Goal: Task Accomplishment & Management: Use online tool/utility

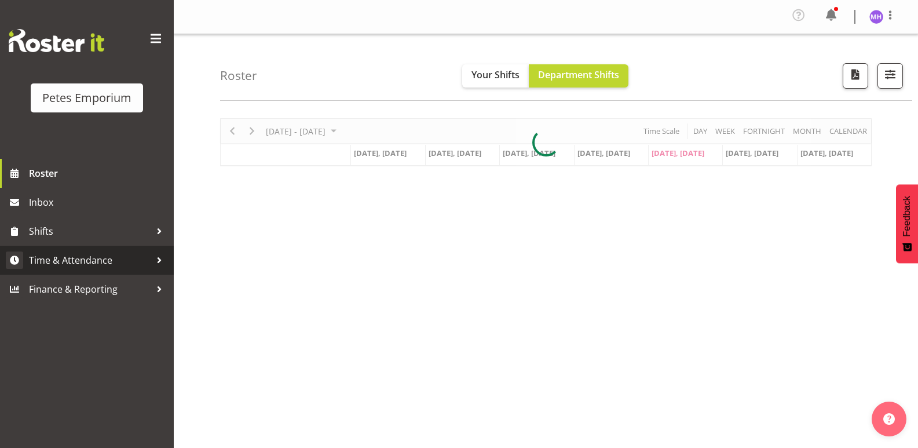
click at [92, 261] on span "Time & Attendance" at bounding box center [90, 259] width 122 height 17
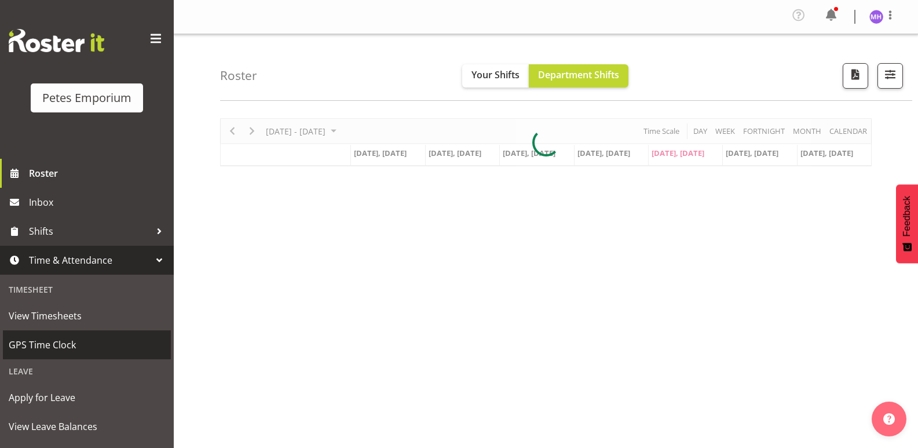
click at [63, 342] on span "GPS Time Clock" at bounding box center [87, 344] width 156 height 17
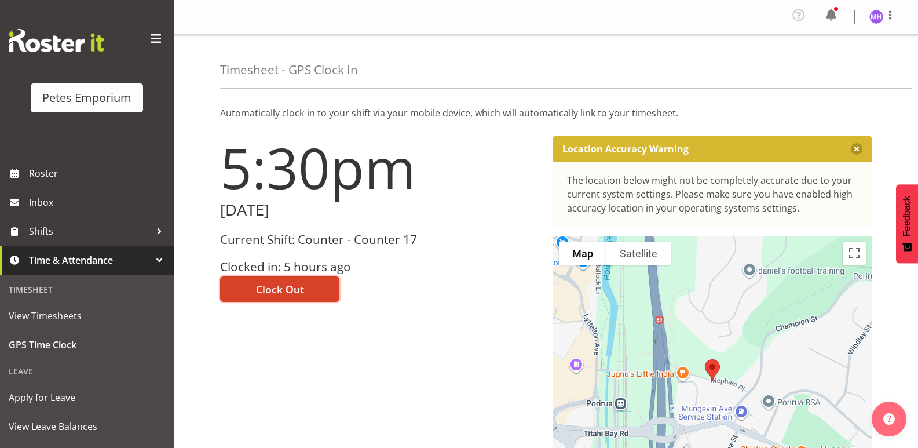
click at [270, 289] on span "Clock Out" at bounding box center [280, 288] width 48 height 15
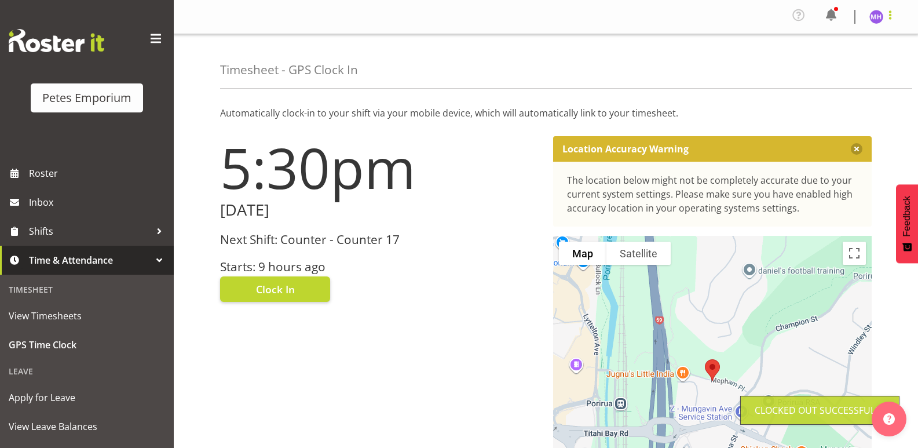
click at [885, 18] on span at bounding box center [890, 15] width 14 height 14
click at [822, 74] on link "Log Out" at bounding box center [841, 63] width 111 height 21
